Goal: Task Accomplishment & Management: Manage account settings

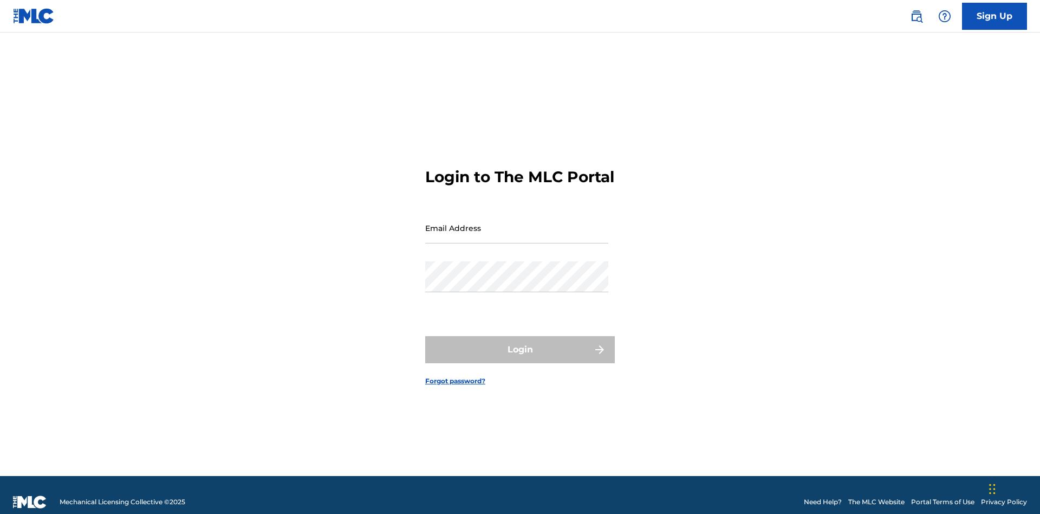
scroll to position [14, 0]
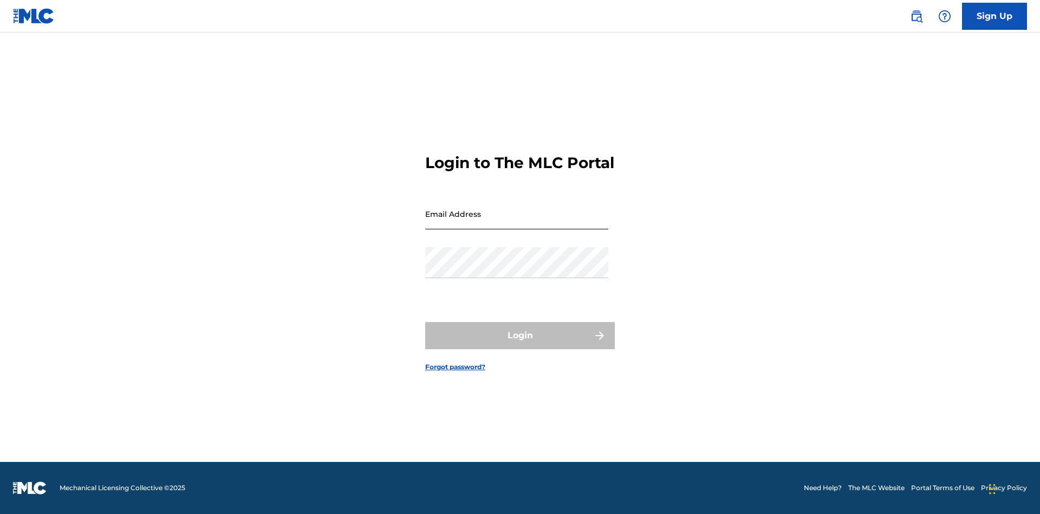
click at [517, 223] on input "Email Address" at bounding box center [516, 213] width 183 height 31
type input "Duke.McTesterson@gmail.com"
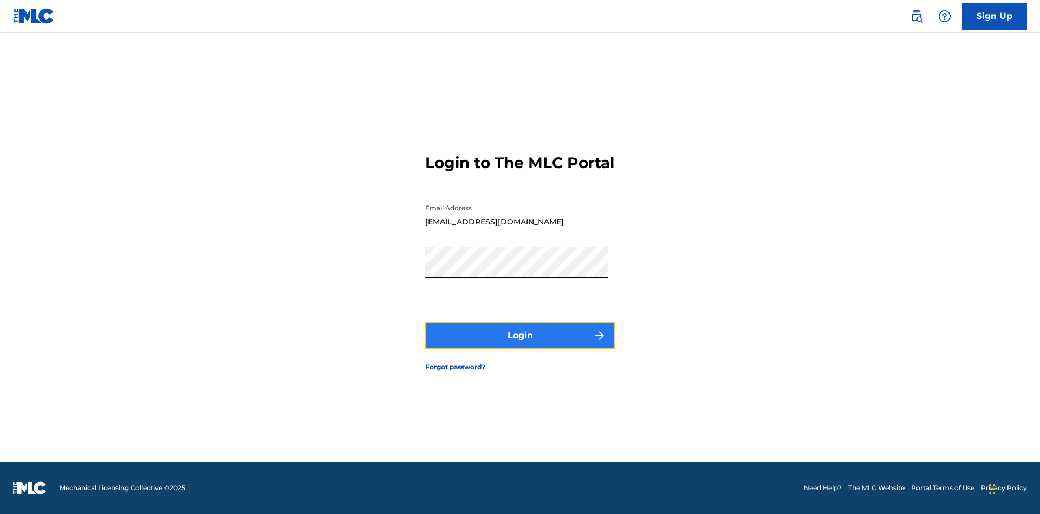
click at [520, 345] on button "Login" at bounding box center [520, 335] width 190 height 27
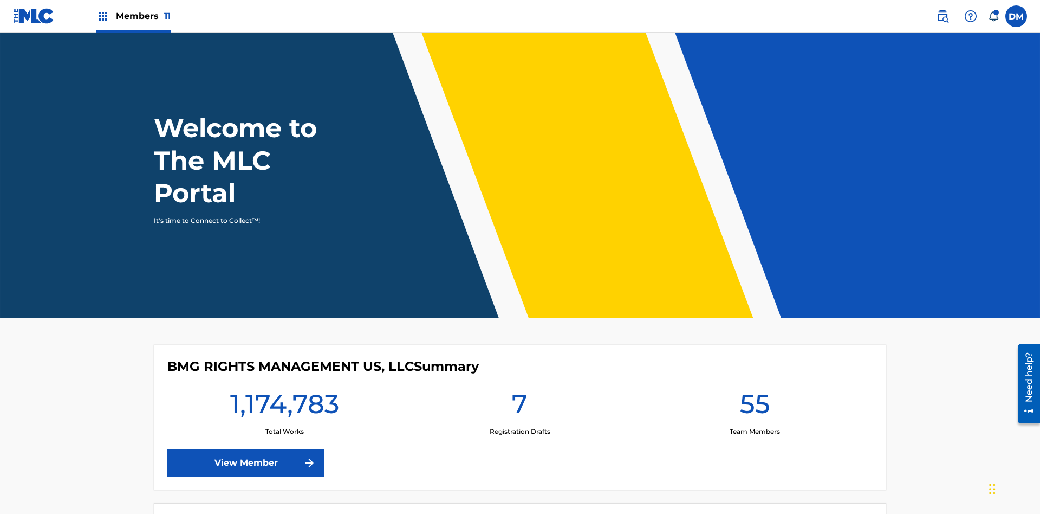
click at [133, 16] on span "Members 11" at bounding box center [143, 16] width 55 height 12
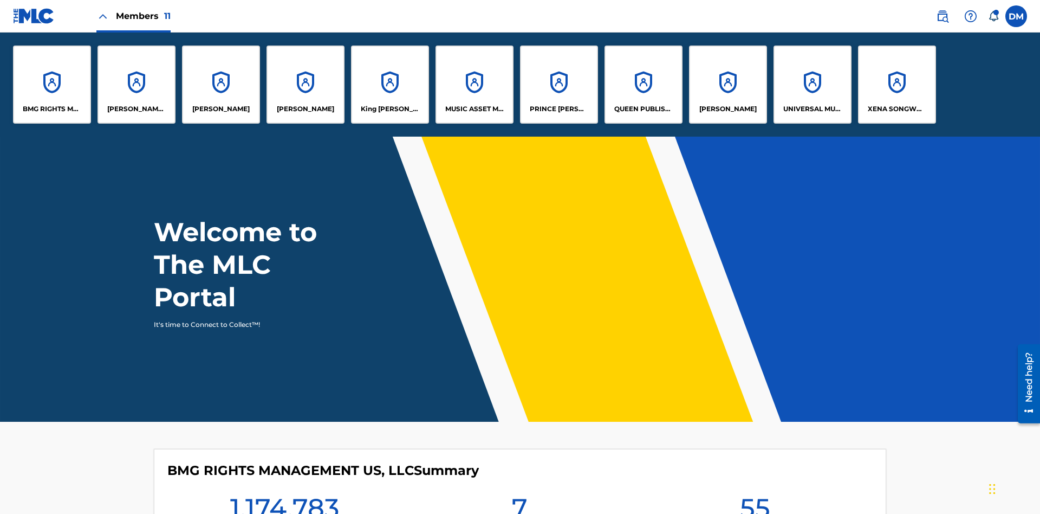
scroll to position [39, 0]
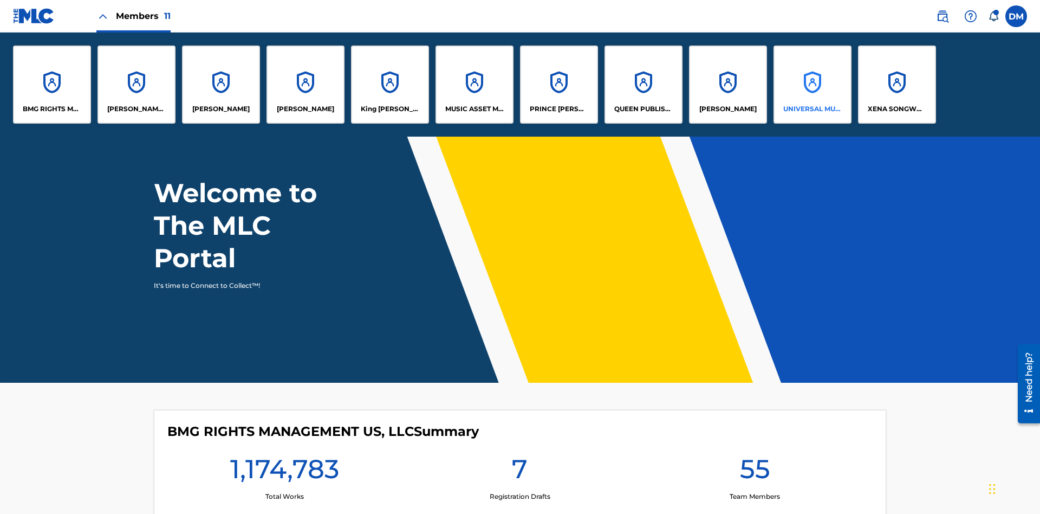
click at [812, 109] on p "UNIVERSAL MUSIC PUB GROUP" at bounding box center [812, 109] width 59 height 10
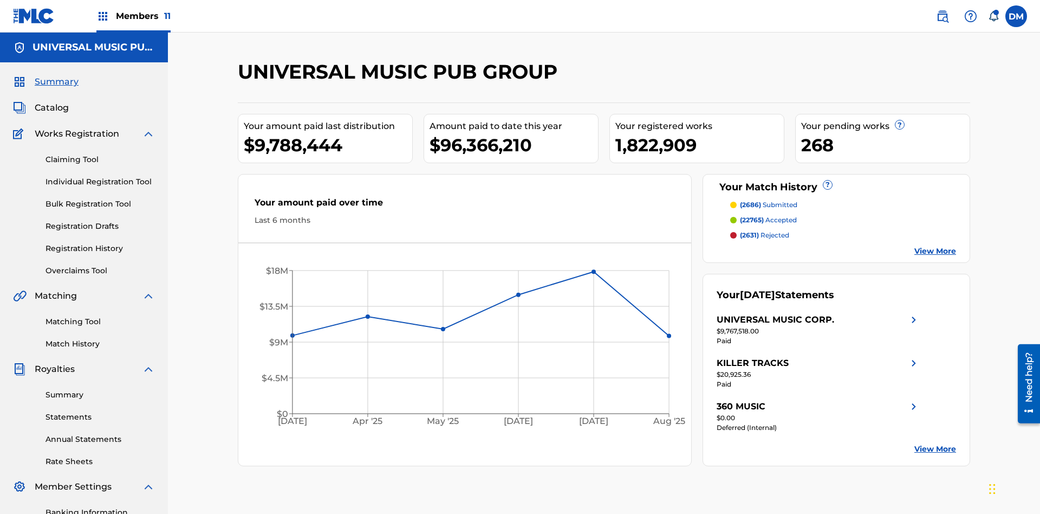
scroll to position [158, 0]
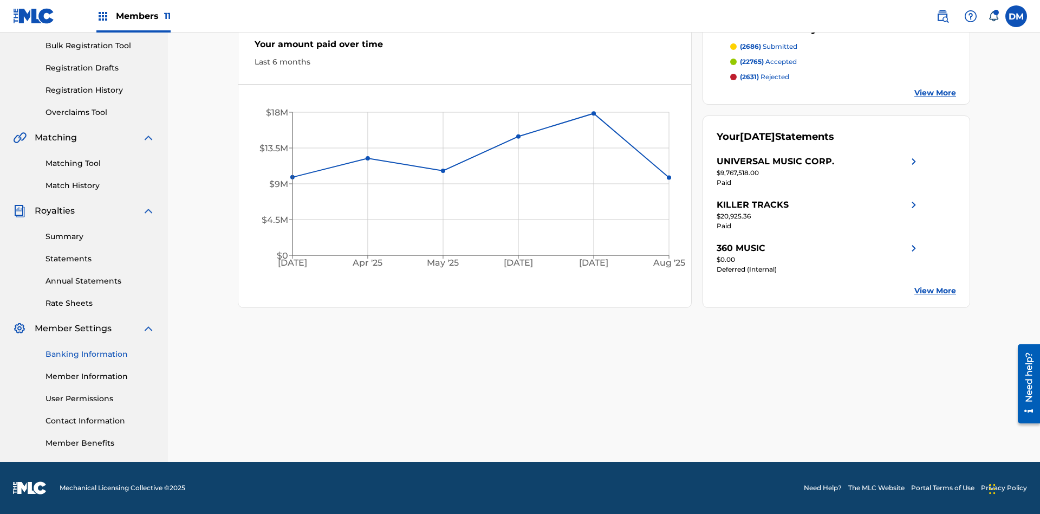
click at [100, 354] on link "Banking Information" at bounding box center [100, 353] width 109 height 11
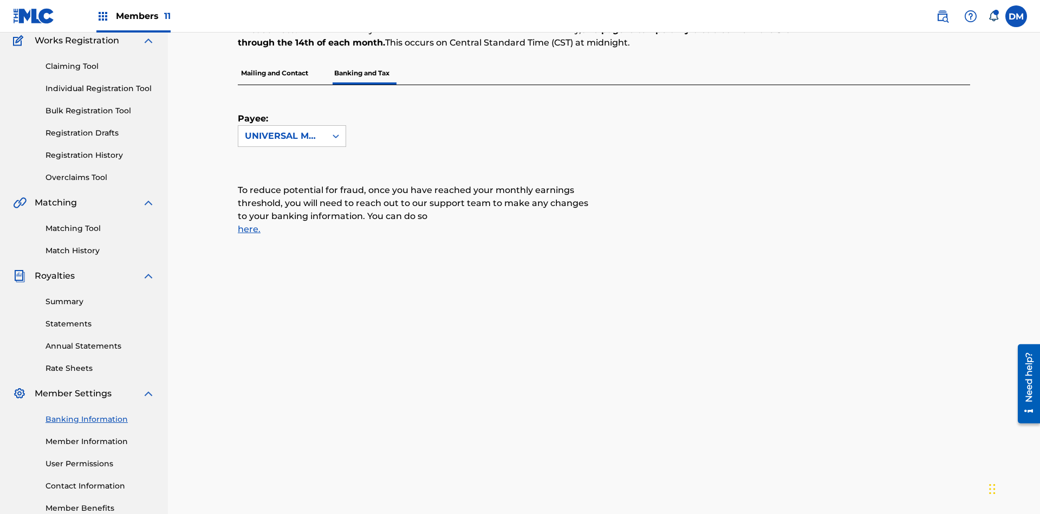
click at [133, 16] on span "Members 11" at bounding box center [143, 16] width 55 height 12
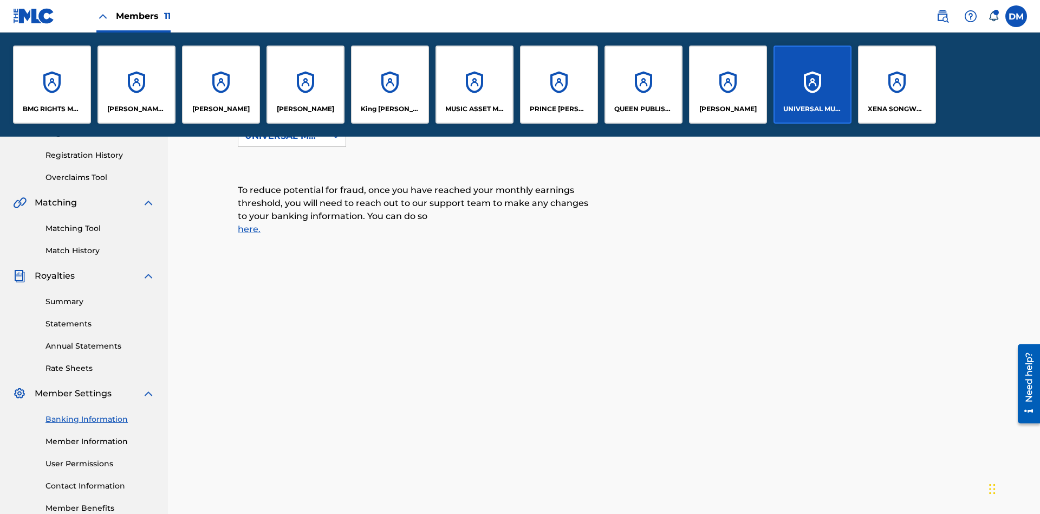
scroll to position [236, 0]
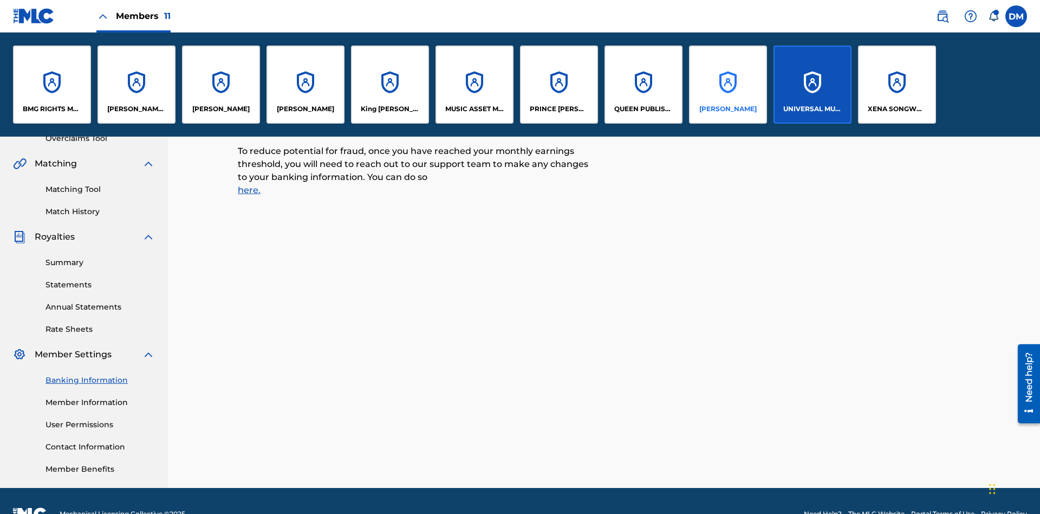
click at [728, 109] on p "RONALD MCTESTERSON" at bounding box center [727, 109] width 57 height 10
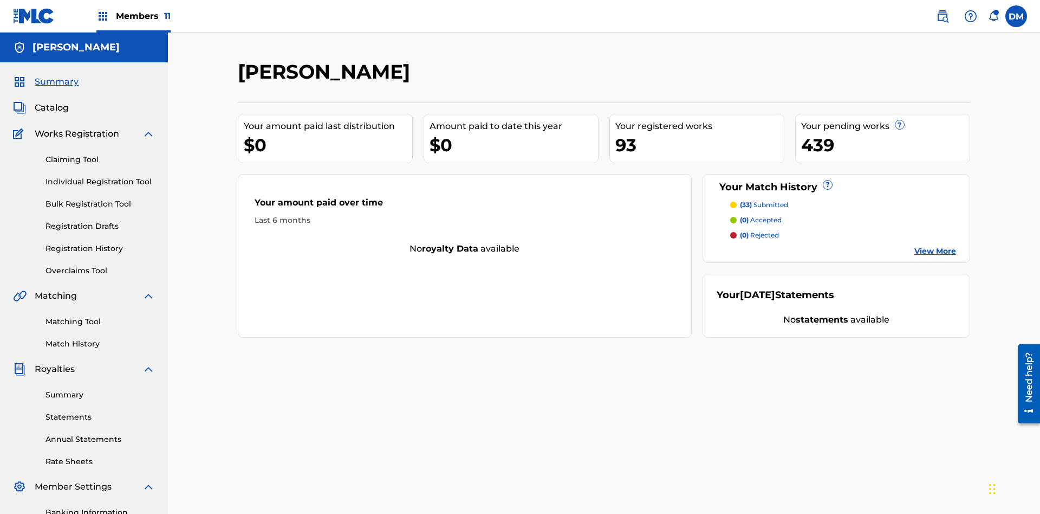
scroll to position [158, 0]
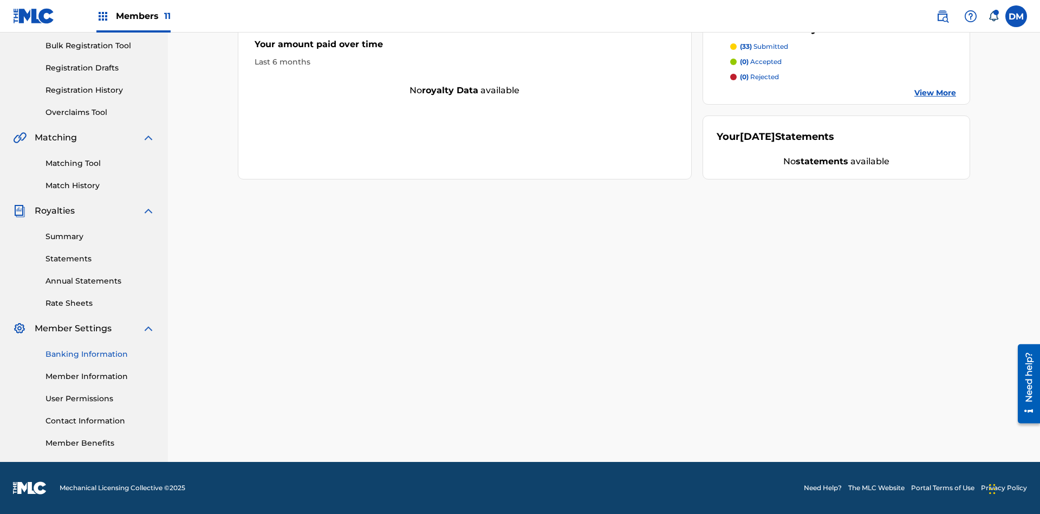
click at [100, 354] on link "Banking Information" at bounding box center [100, 353] width 109 height 11
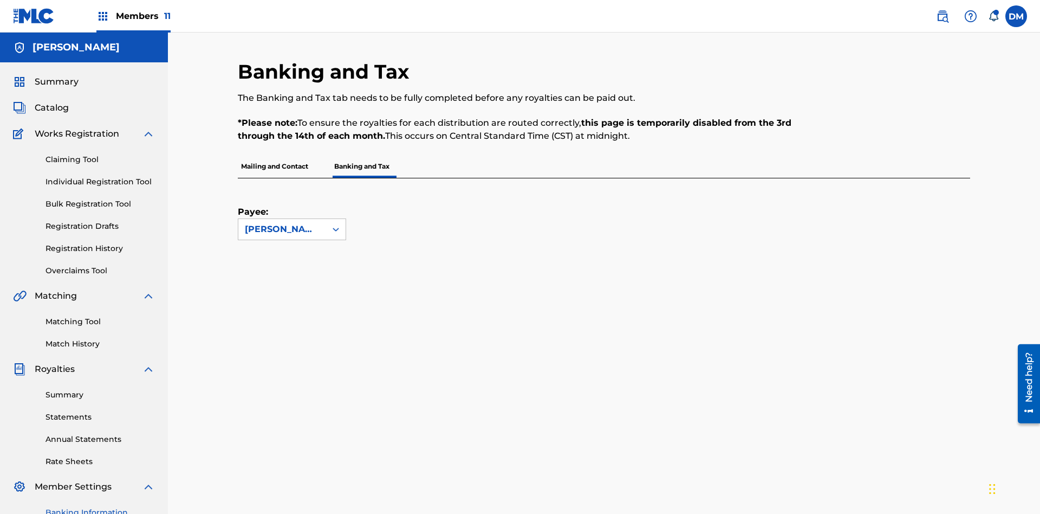
click at [133, 16] on span "Members 11" at bounding box center [143, 16] width 55 height 12
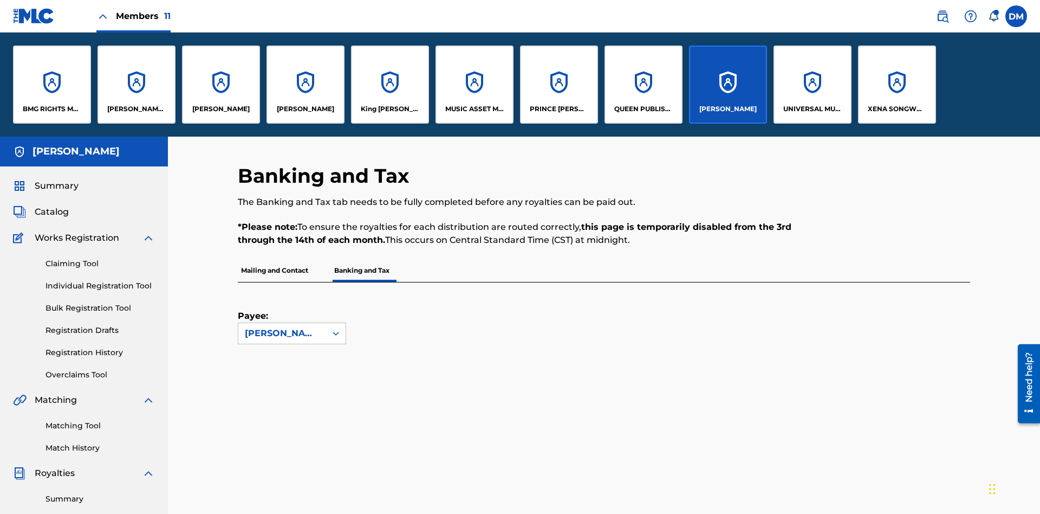
scroll to position [39, 0]
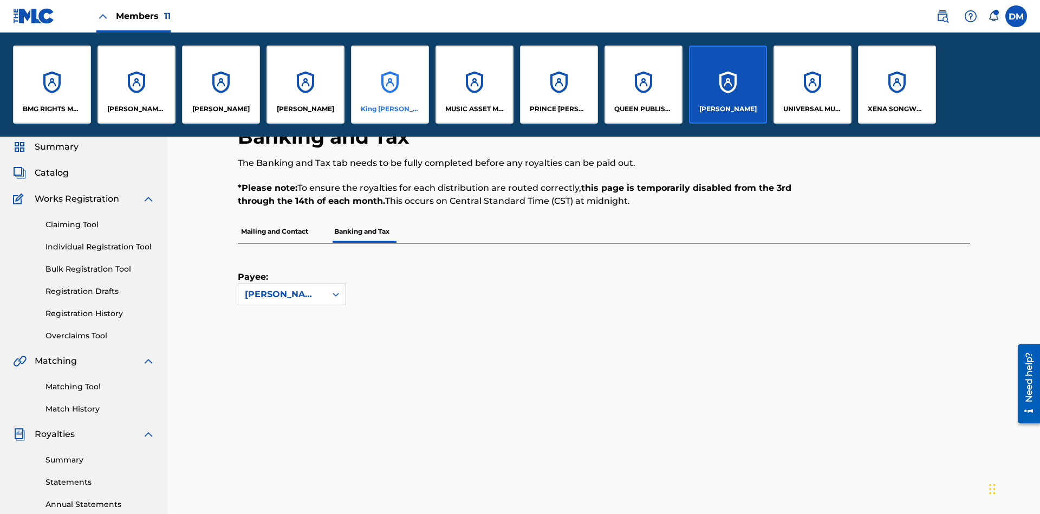
click at [390, 109] on p "King McTesterson" at bounding box center [390, 109] width 59 height 10
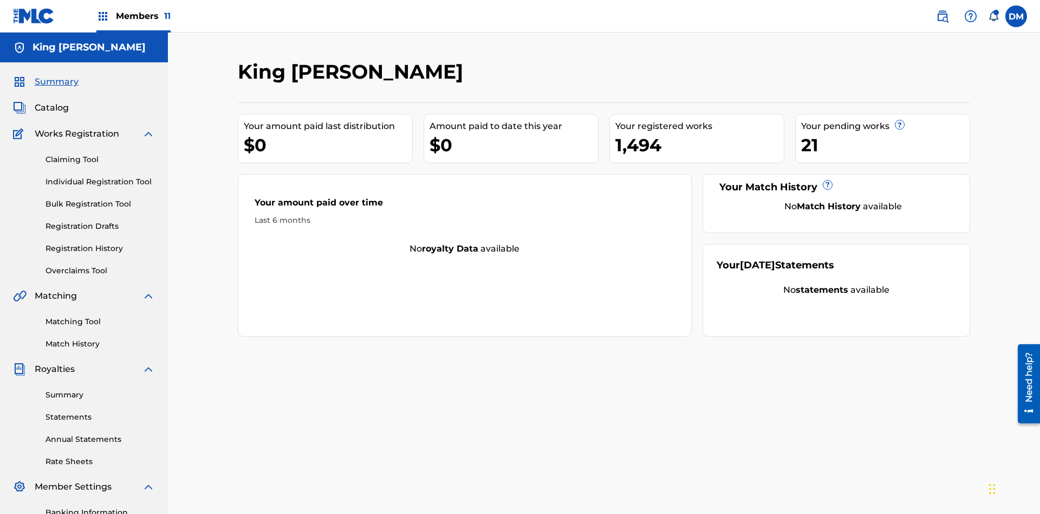
scroll to position [158, 0]
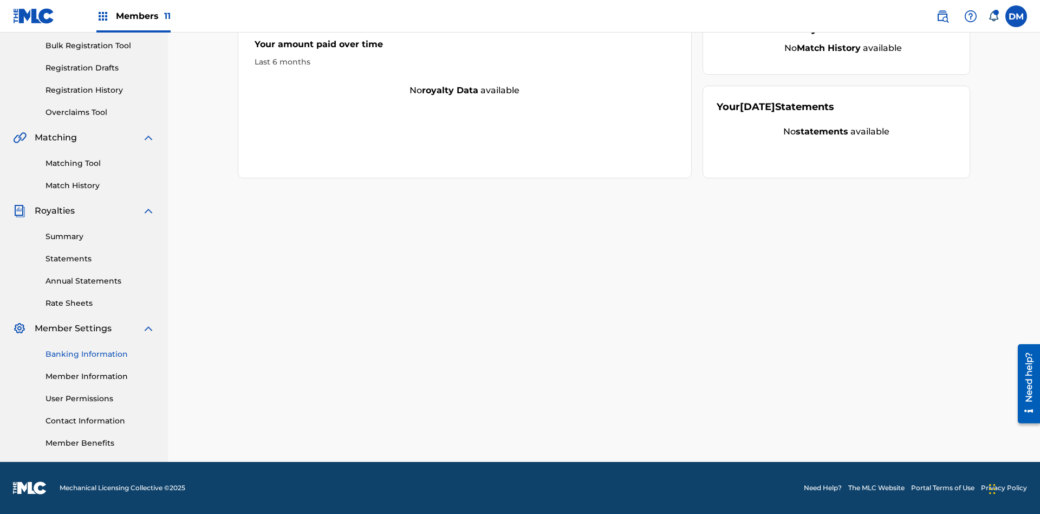
click at [100, 354] on link "Banking Information" at bounding box center [100, 353] width 109 height 11
